Goal: Check status: Check status

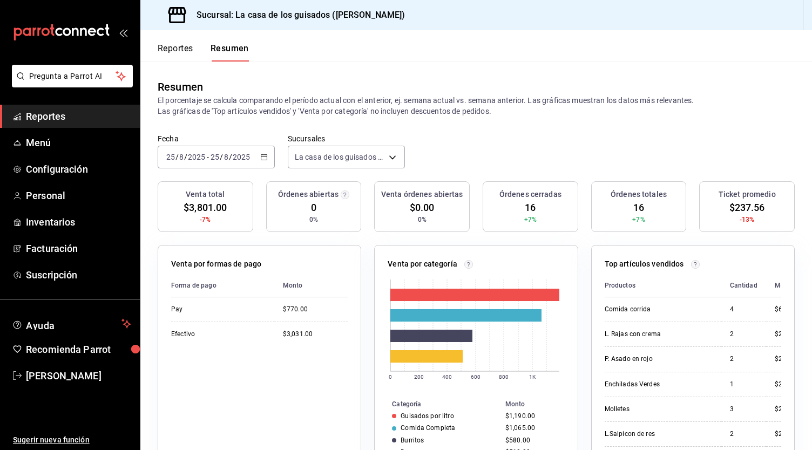
click at [245, 152] on div "[DATE] [DATE] - [DATE] [DATE]" at bounding box center [216, 157] width 117 height 23
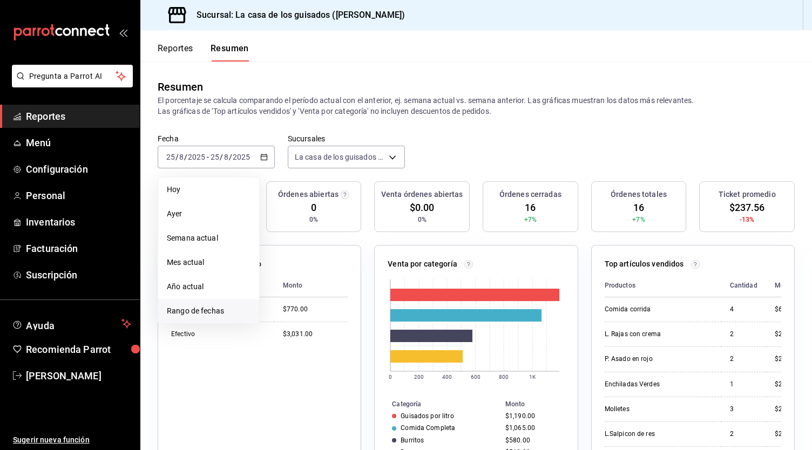
click at [201, 314] on span "Rango de fechas" at bounding box center [209, 311] width 84 height 11
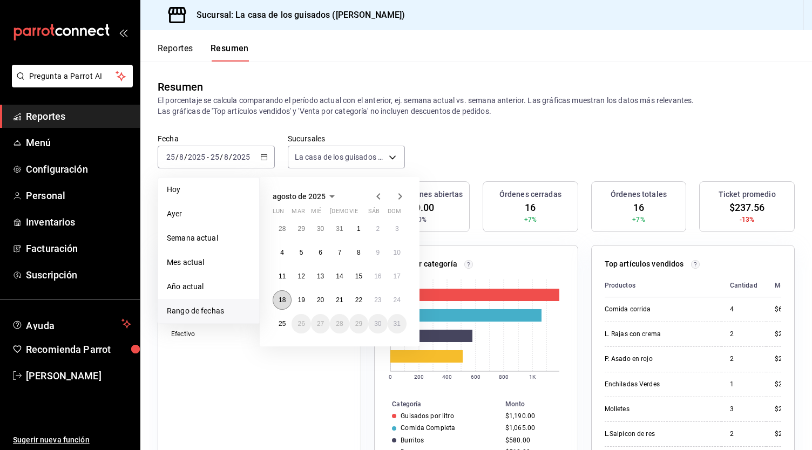
click at [282, 297] on abbr "18" at bounding box center [282, 300] width 7 height 8
click at [284, 326] on abbr "25" at bounding box center [282, 324] width 7 height 8
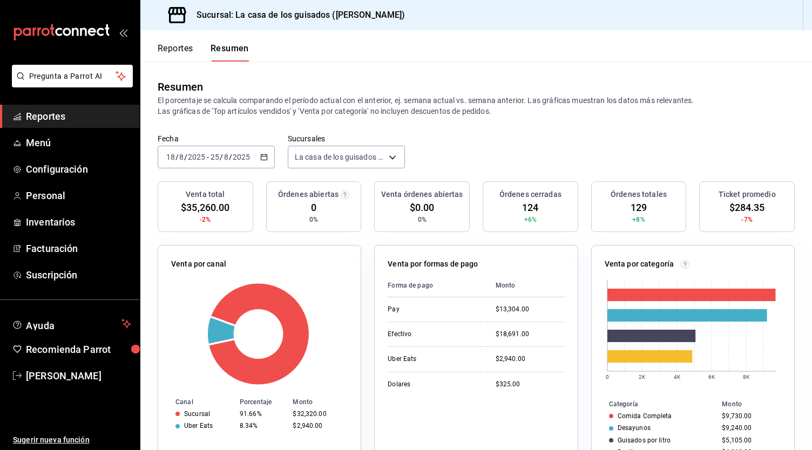
click at [236, 153] on input "2025" at bounding box center [241, 157] width 18 height 9
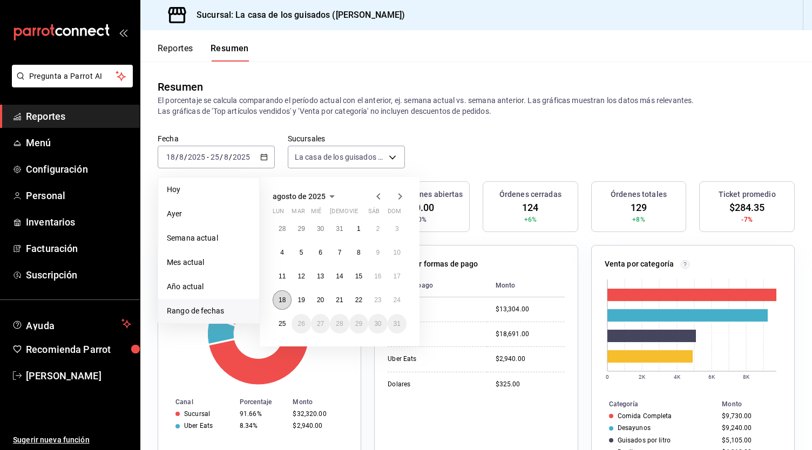
click at [282, 300] on abbr "18" at bounding box center [282, 300] width 7 height 8
click at [407, 301] on div "[DATE] lun mar mié jue vie sáb dom 28 29 30 31 1 2 3 4 5 6 7 8 9 10 11 12 13 14…" at bounding box center [340, 262] width 160 height 170
click at [402, 300] on button "24" at bounding box center [397, 299] width 19 height 19
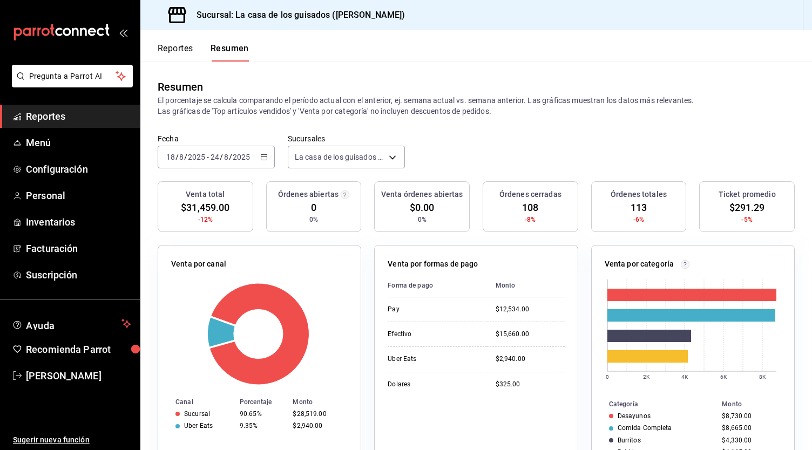
click at [57, 117] on span "Reportes" at bounding box center [78, 116] width 105 height 15
